Goal: Task Accomplishment & Management: Manage account settings

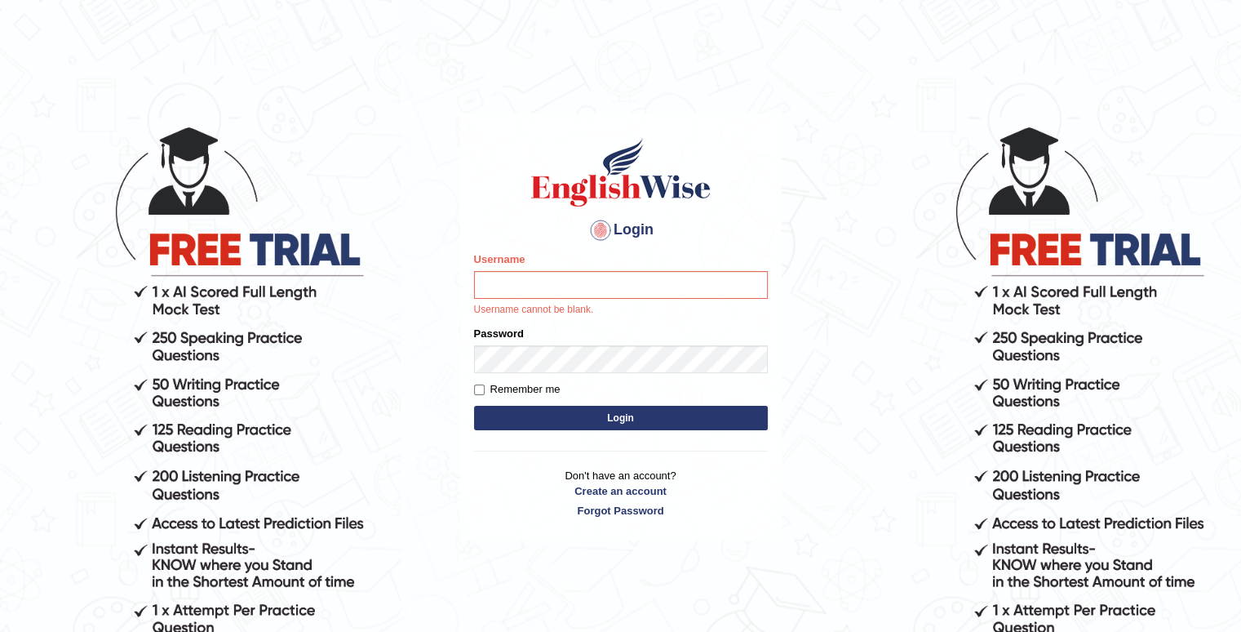
click at [516, 293] on input "Username" at bounding box center [621, 285] width 294 height 28
type input "AhmedOshi"
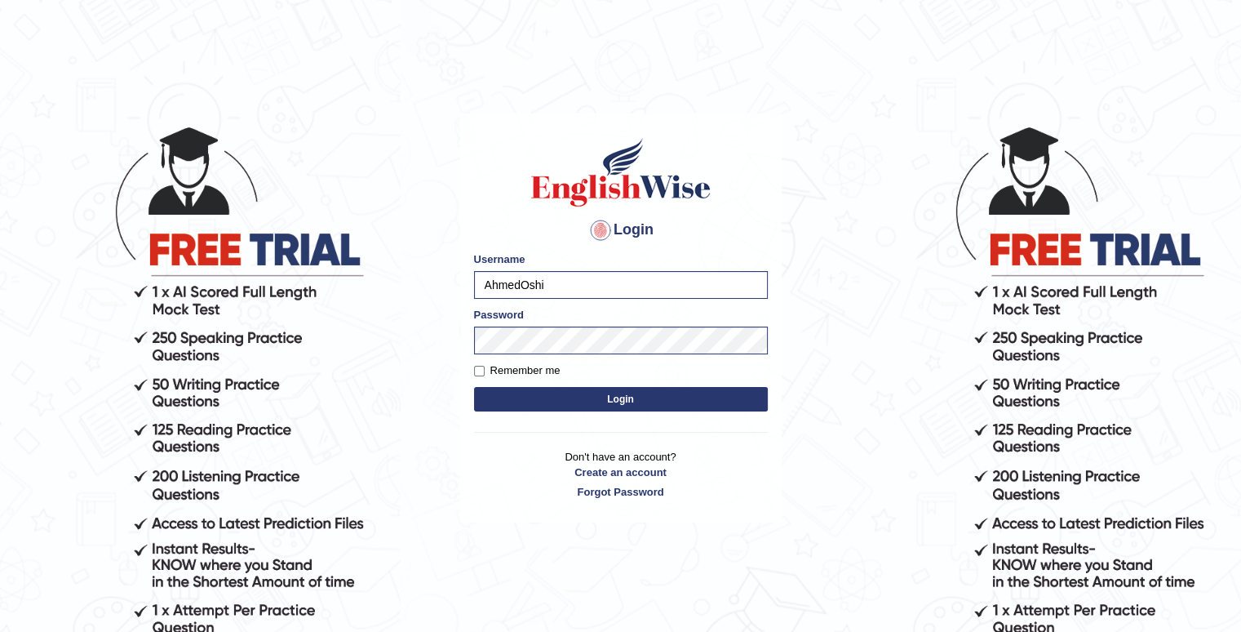
click at [622, 394] on button "Login" at bounding box center [621, 399] width 294 height 24
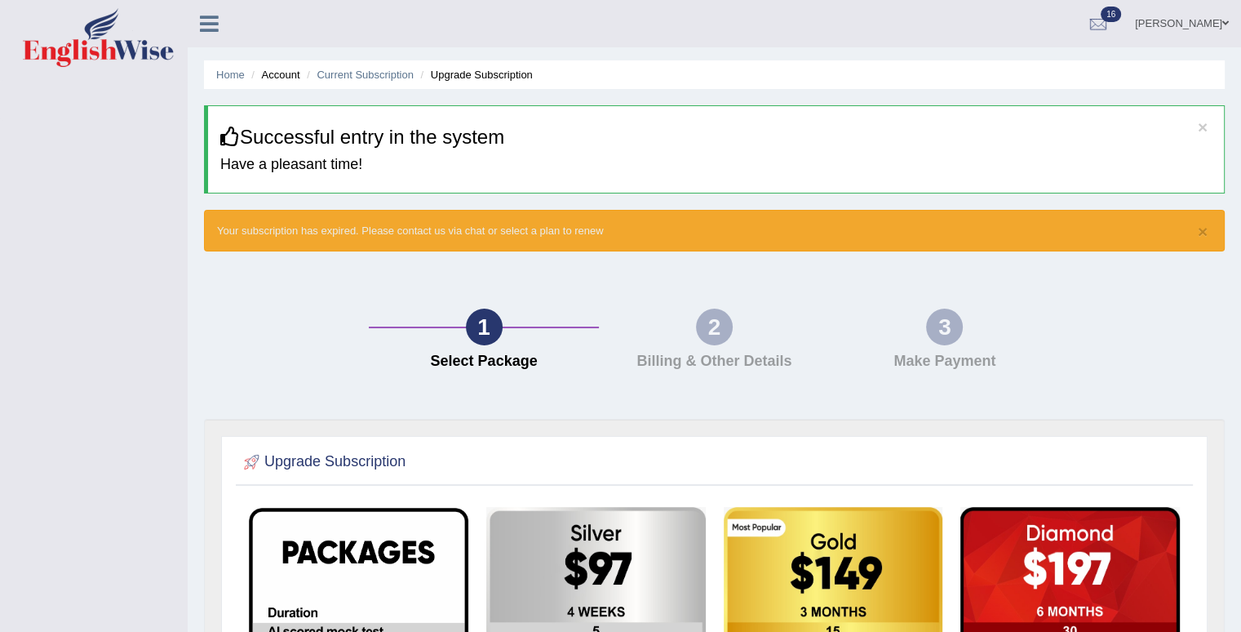
click at [209, 25] on icon at bounding box center [209, 23] width 19 height 21
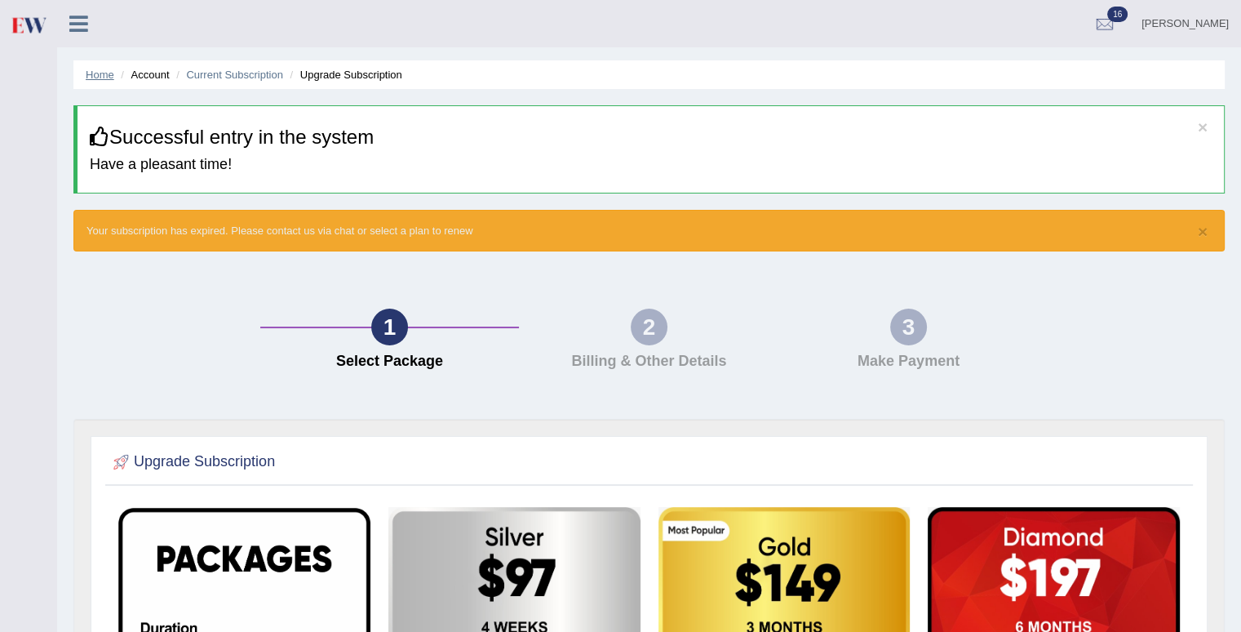
click at [91, 76] on link "Home" at bounding box center [100, 75] width 29 height 12
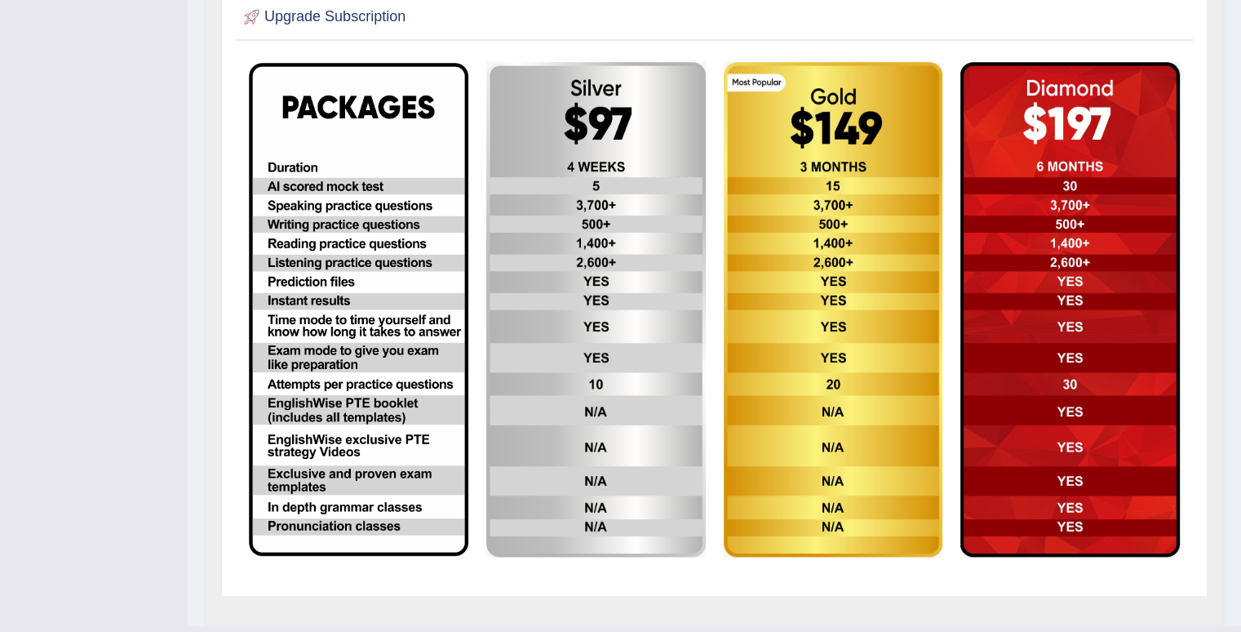
scroll to position [389, 0]
